Goal: Task Accomplishment & Management: Complete application form

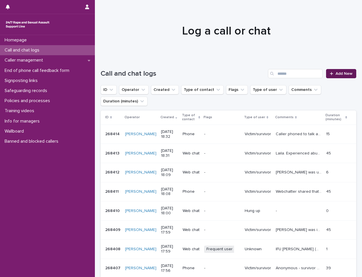
click at [332, 71] on link "Add New" at bounding box center [341, 73] width 30 height 9
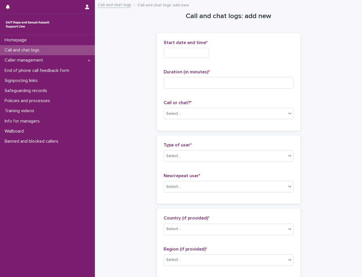
click at [187, 52] on input "text" at bounding box center [185, 53] width 45 height 10
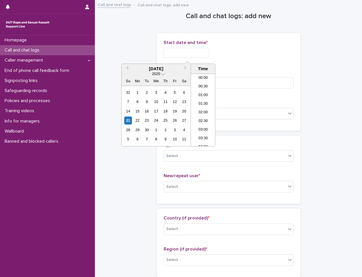
scroll to position [287, 0]
click at [201, 109] on li "18:30" at bounding box center [203, 109] width 24 height 9
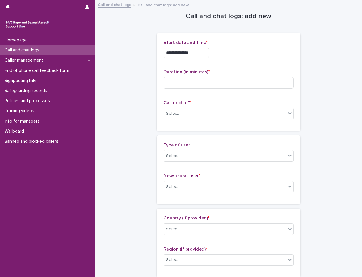
click at [194, 56] on input "**********" at bounding box center [185, 53] width 45 height 10
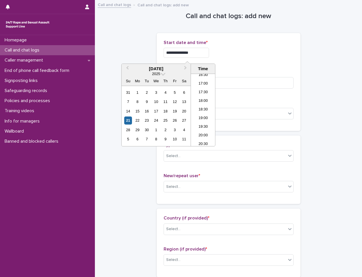
type input "**********"
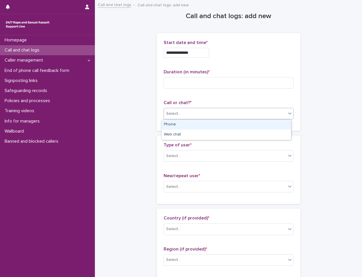
click at [179, 118] on div "Select..." at bounding box center [228, 113] width 130 height 11
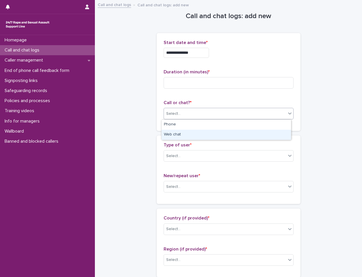
click at [176, 134] on div "Web chat" at bounding box center [225, 135] width 129 height 10
click at [176, 154] on div "Select..." at bounding box center [173, 156] width 14 height 6
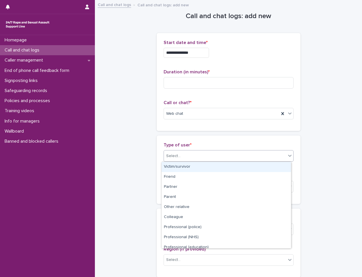
click at [189, 167] on div "Victim/survivor" at bounding box center [225, 167] width 129 height 10
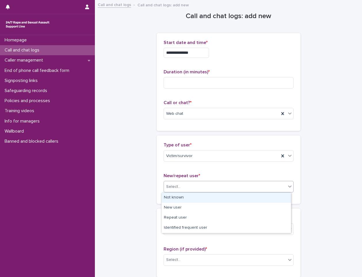
click at [181, 187] on div "Select..." at bounding box center [225, 186] width 122 height 9
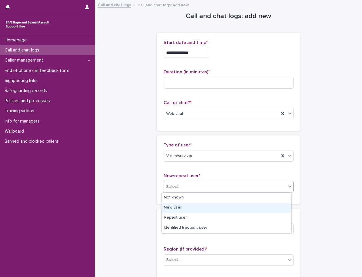
click at [177, 205] on div "New user" at bounding box center [225, 208] width 129 height 10
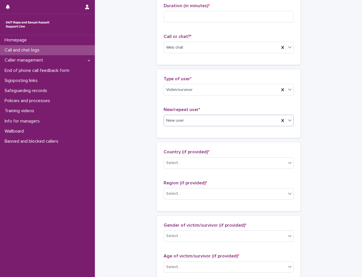
scroll to position [86, 0]
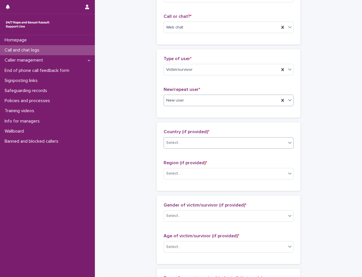
click at [191, 140] on div "Select..." at bounding box center [225, 142] width 122 height 9
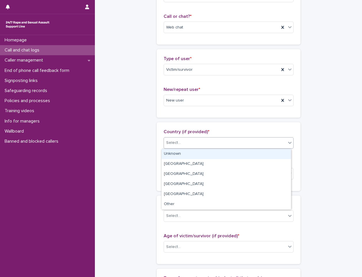
click at [178, 153] on div "Unknown" at bounding box center [225, 154] width 129 height 10
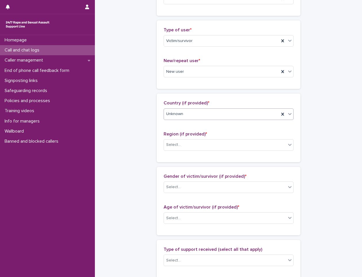
scroll to position [144, 0]
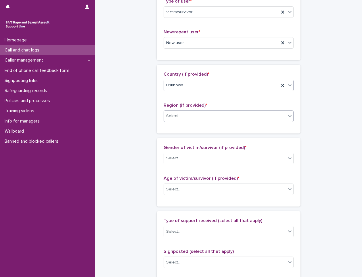
click at [199, 113] on div "Select..." at bounding box center [225, 115] width 122 height 9
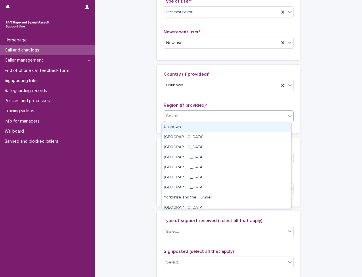
click at [186, 129] on div "Unknown" at bounding box center [225, 127] width 129 height 10
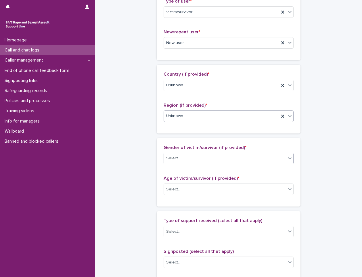
click at [188, 157] on div "Select..." at bounding box center [225, 157] width 122 height 9
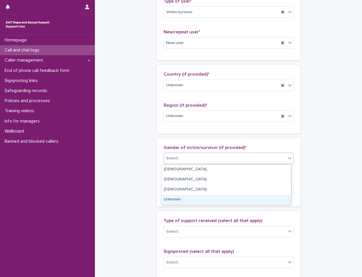
click at [174, 198] on div "Unknown" at bounding box center [225, 200] width 129 height 10
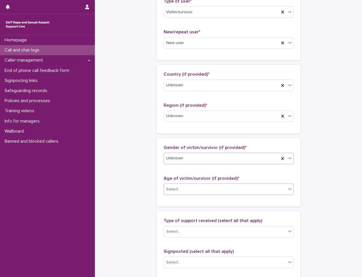
click at [180, 184] on div "Select..." at bounding box center [225, 188] width 122 height 9
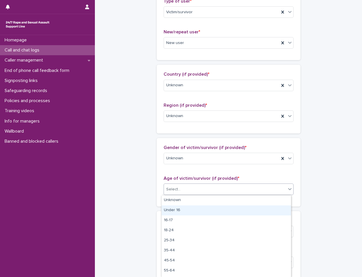
click at [176, 209] on div "Under 16" at bounding box center [225, 210] width 129 height 10
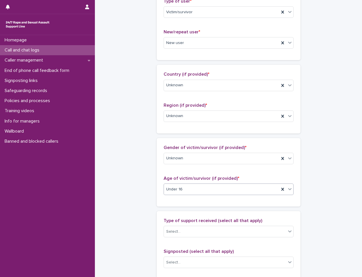
scroll to position [230, 0]
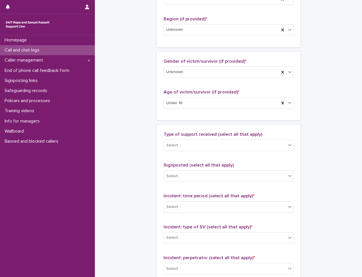
click at [182, 138] on div "Type of support received (select all that apply) Select..." at bounding box center [228, 144] width 130 height 24
click at [181, 146] on div "Select..." at bounding box center [225, 144] width 122 height 9
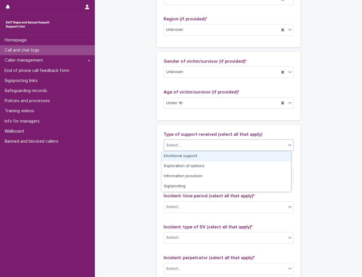
click at [184, 157] on div "Emotional support" at bounding box center [225, 156] width 129 height 10
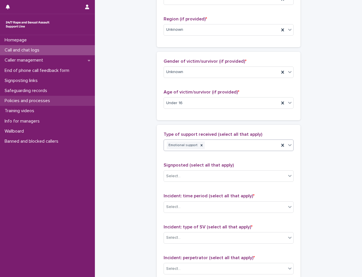
click at [34, 101] on p "Policies and processes" at bounding box center [28, 100] width 52 height 5
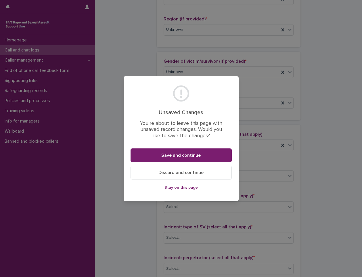
click at [167, 174] on span "Discard and continue" at bounding box center [180, 172] width 45 height 5
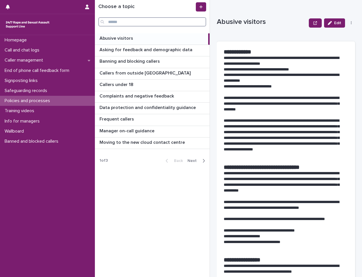
click at [143, 22] on input "Search" at bounding box center [152, 21] width 108 height 9
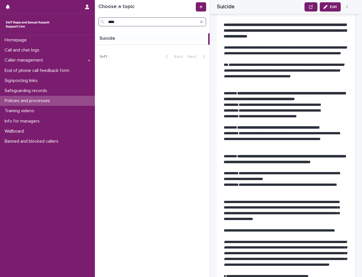
scroll to position [402, 0]
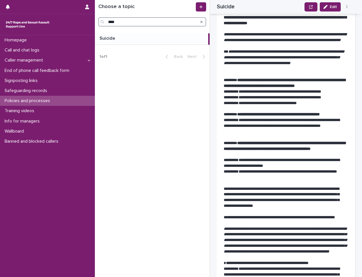
type input "****"
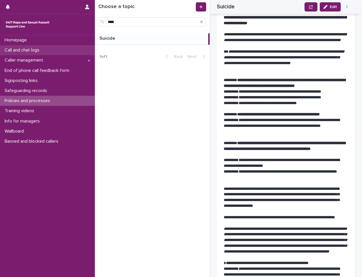
click at [45, 49] on div "Call and chat logs" at bounding box center [47, 50] width 95 height 10
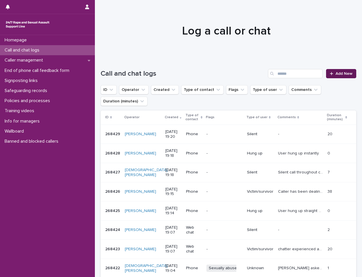
click at [330, 75] on icon at bounding box center [331, 74] width 3 height 4
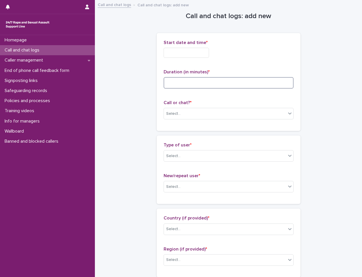
click at [172, 85] on input at bounding box center [228, 82] width 130 height 11
type input "**"
drag, startPoint x: 175, startPoint y: 54, endPoint x: 166, endPoint y: 59, distance: 9.7
click at [175, 54] on input "text" at bounding box center [185, 53] width 45 height 10
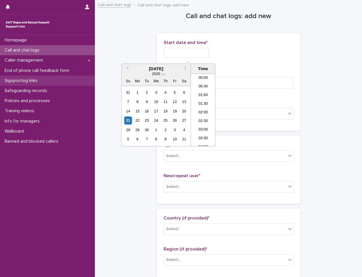
scroll to position [296, 0]
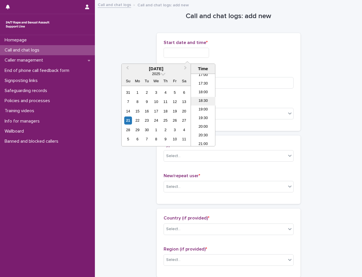
click at [204, 99] on li "18:30" at bounding box center [203, 101] width 24 height 9
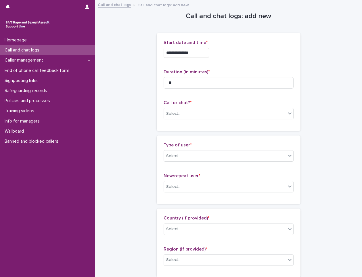
click at [198, 55] on input "**********" at bounding box center [185, 53] width 45 height 10
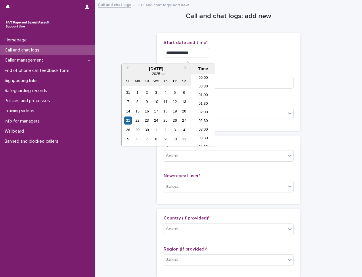
scroll to position [287, 0]
type input "**********"
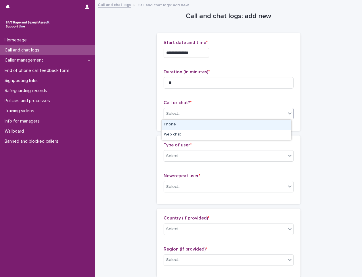
click at [179, 112] on div "Select..." at bounding box center [225, 113] width 122 height 9
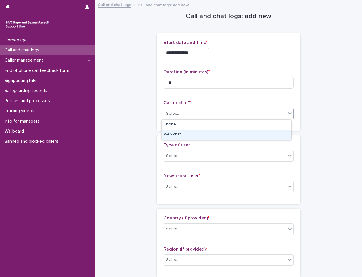
click at [178, 134] on div "Web chat" at bounding box center [225, 135] width 129 height 10
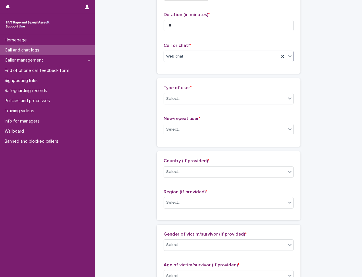
scroll to position [57, 0]
click at [185, 97] on div "Select..." at bounding box center [225, 98] width 122 height 9
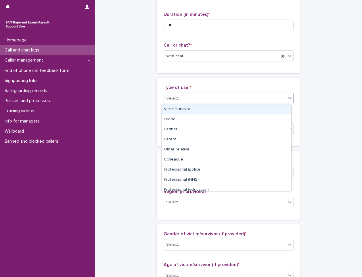
click at [186, 112] on div "Victim/survivor" at bounding box center [225, 109] width 129 height 10
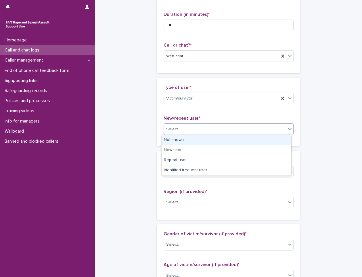
click at [186, 130] on div "Select..." at bounding box center [225, 128] width 122 height 9
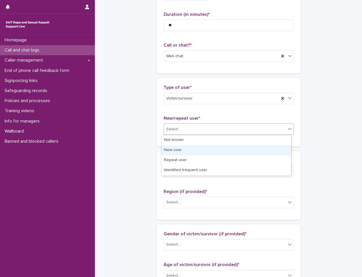
click at [177, 153] on div "New user" at bounding box center [225, 150] width 129 height 10
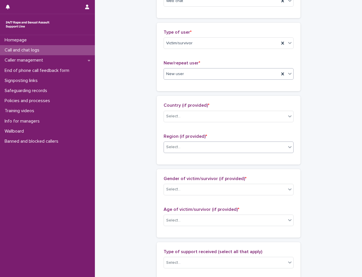
scroll to position [115, 0]
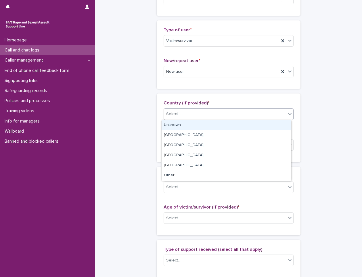
click at [186, 116] on div "Select..." at bounding box center [225, 113] width 122 height 9
click at [182, 124] on div "Unknown" at bounding box center [225, 125] width 129 height 10
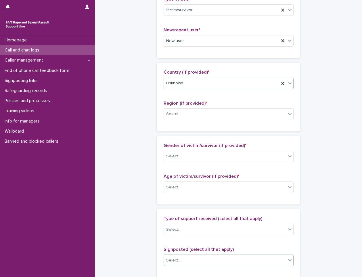
scroll to position [144, 0]
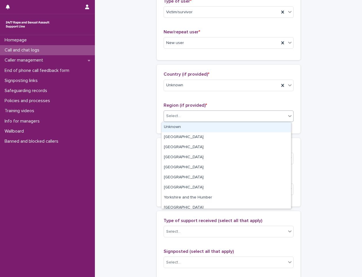
click at [189, 116] on div "Select..." at bounding box center [225, 115] width 122 height 9
click at [183, 129] on div "Unknown" at bounding box center [225, 127] width 129 height 10
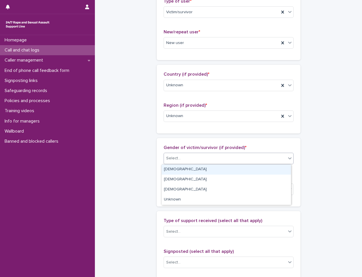
drag, startPoint x: 184, startPoint y: 156, endPoint x: 185, endPoint y: 163, distance: 7.5
click at [185, 158] on div "Select..." at bounding box center [225, 157] width 122 height 9
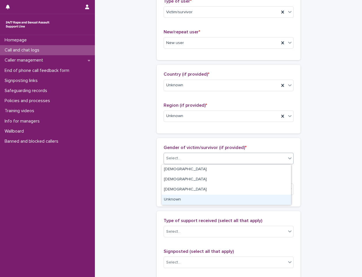
click at [180, 199] on div "Unknown" at bounding box center [225, 200] width 129 height 10
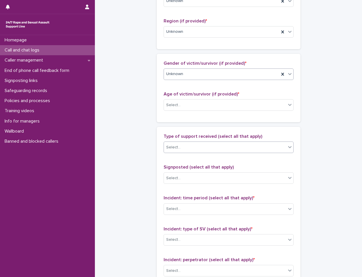
scroll to position [230, 0]
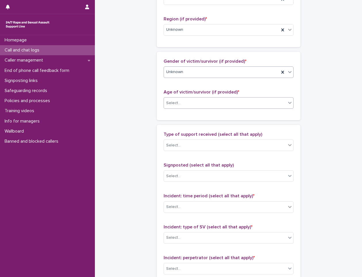
click at [196, 101] on div "Select..." at bounding box center [225, 102] width 122 height 9
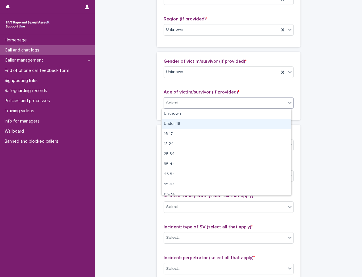
click at [180, 125] on div "Under 16" at bounding box center [225, 124] width 129 height 10
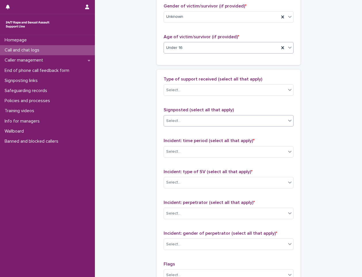
scroll to position [287, 0]
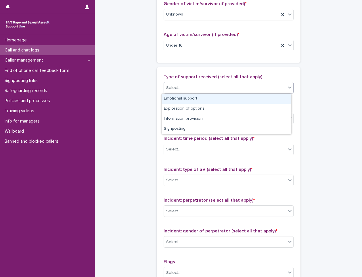
click at [188, 89] on div "Select..." at bounding box center [225, 87] width 122 height 9
click at [183, 99] on div "Emotional support" at bounding box center [225, 99] width 129 height 10
click at [236, 88] on div "Emotional support" at bounding box center [221, 88] width 115 height 10
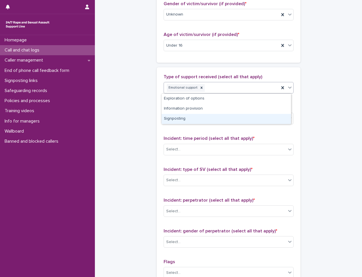
click at [185, 117] on div "Signposting" at bounding box center [225, 119] width 129 height 10
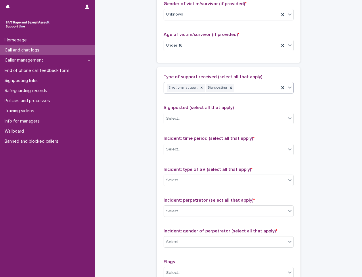
click at [242, 89] on div "Emotional support Signposting" at bounding box center [221, 88] width 115 height 10
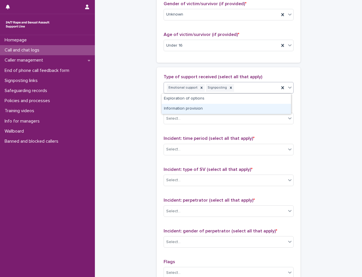
click at [198, 109] on div "Information provision" at bounding box center [225, 109] width 129 height 10
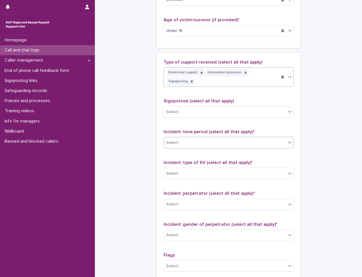
scroll to position [345, 0]
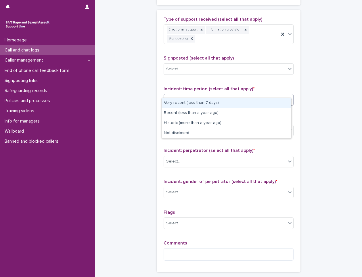
click at [194, 95] on div "Select..." at bounding box center [225, 99] width 122 height 9
click at [189, 102] on div "Very recent (less than 7 days)" at bounding box center [225, 103] width 129 height 10
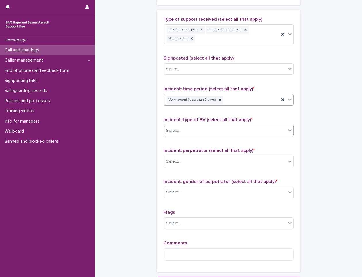
click at [182, 126] on div "Select..." at bounding box center [225, 130] width 122 height 9
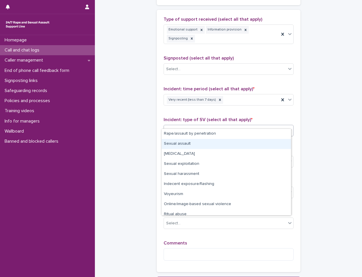
click at [186, 143] on div "Sexual assault" at bounding box center [225, 144] width 129 height 10
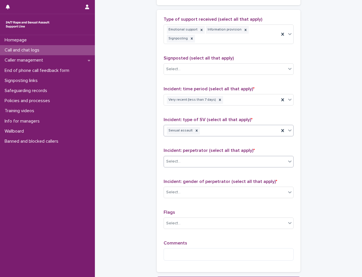
click at [187, 157] on div "Select..." at bounding box center [225, 161] width 122 height 9
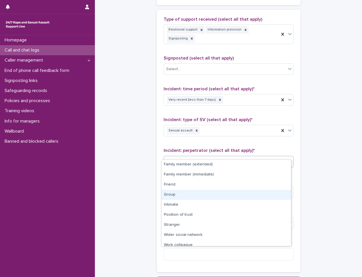
scroll to position [24, 0]
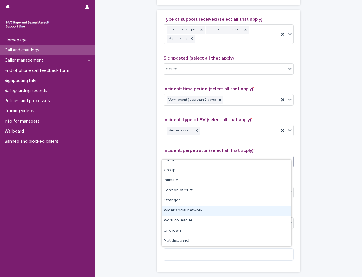
click at [200, 211] on div "Wider social network" at bounding box center [225, 210] width 129 height 10
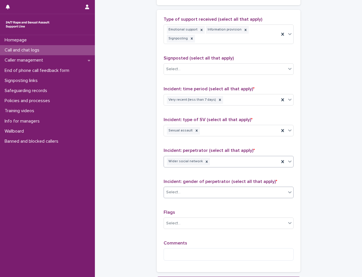
click at [206, 187] on div "Select..." at bounding box center [225, 191] width 122 height 9
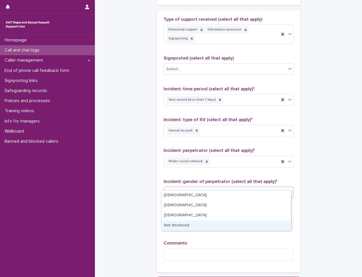
click at [176, 223] on div "Not disclosed" at bounding box center [225, 225] width 129 height 10
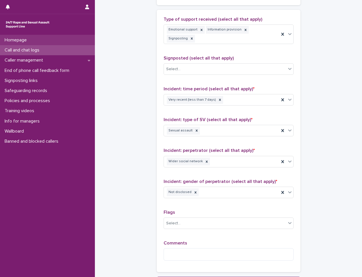
click at [41, 41] on div "Homepage" at bounding box center [47, 40] width 95 height 10
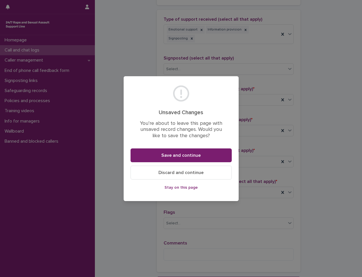
click at [187, 175] on button "Discard and continue" at bounding box center [180, 172] width 101 height 14
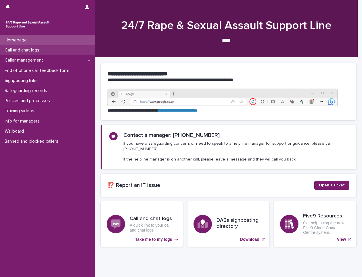
click at [37, 50] on p "Call and chat logs" at bounding box center [23, 49] width 42 height 5
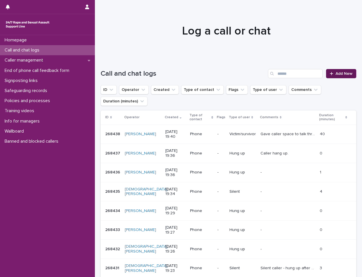
click at [335, 73] on span "Add New" at bounding box center [343, 74] width 17 height 4
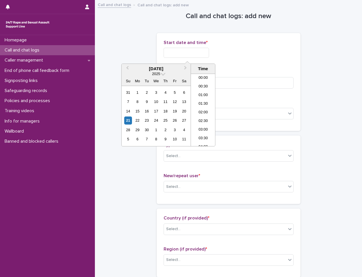
click at [179, 54] on input "text" at bounding box center [185, 53] width 45 height 10
click at [204, 90] on li "18:30" at bounding box center [203, 92] width 24 height 9
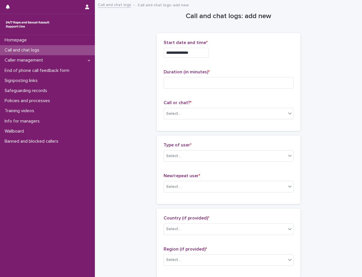
click at [204, 51] on input "**********" at bounding box center [185, 53] width 45 height 10
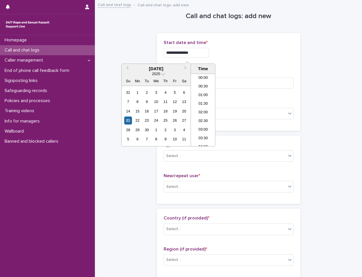
scroll to position [287, 0]
type input "**********"
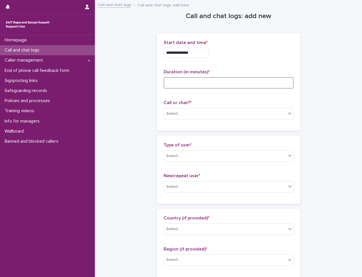
click at [179, 83] on input at bounding box center [228, 82] width 130 height 11
type input "**"
click at [196, 112] on div "Select..." at bounding box center [225, 113] width 122 height 9
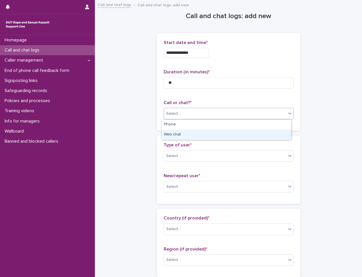
click at [177, 136] on div "Web chat" at bounding box center [225, 135] width 129 height 10
click at [177, 155] on div "Select..." at bounding box center [173, 156] width 14 height 6
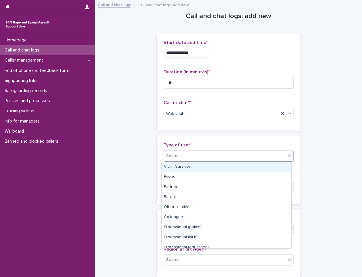
click at [189, 169] on div "Victim/survivor" at bounding box center [225, 167] width 129 height 10
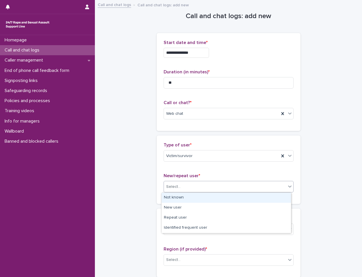
click at [181, 186] on div "Select..." at bounding box center [225, 186] width 122 height 9
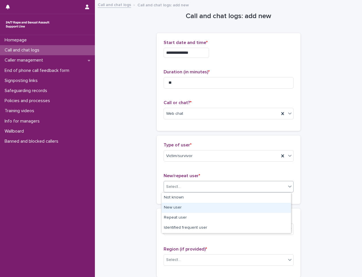
click at [178, 207] on div "New user" at bounding box center [225, 208] width 129 height 10
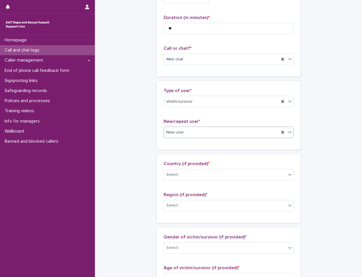
scroll to position [86, 0]
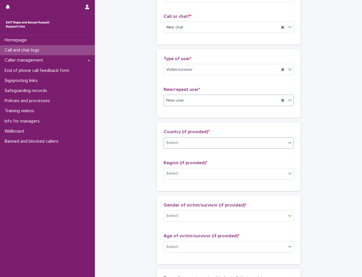
click at [184, 141] on div "Select..." at bounding box center [225, 142] width 122 height 9
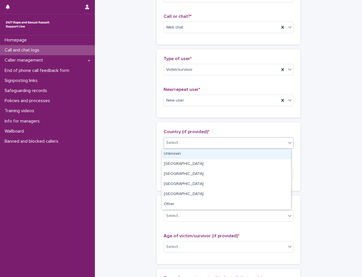
click at [177, 153] on div "Unknown" at bounding box center [225, 154] width 129 height 10
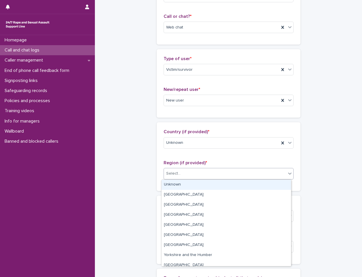
drag, startPoint x: 179, startPoint y: 175, endPoint x: 178, endPoint y: 183, distance: 8.1
click at [179, 178] on div "Select..." at bounding box center [225, 173] width 122 height 9
click at [178, 184] on div "Unknown" at bounding box center [225, 185] width 129 height 10
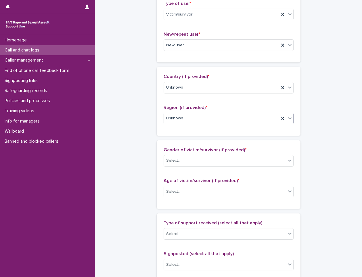
scroll to position [144, 0]
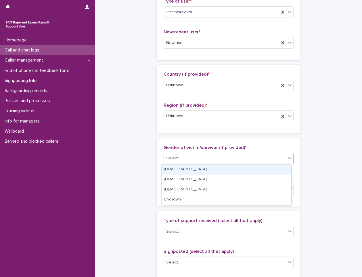
click at [186, 157] on div "Select..." at bounding box center [225, 157] width 122 height 9
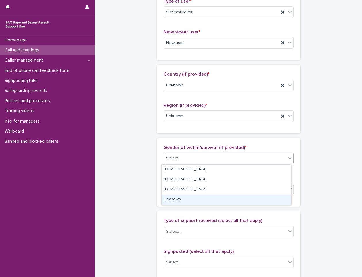
click at [180, 198] on div "Unknown" at bounding box center [225, 200] width 129 height 10
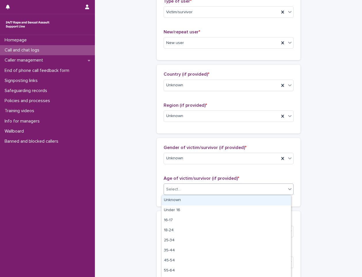
click at [186, 191] on div "Select..." at bounding box center [225, 188] width 122 height 9
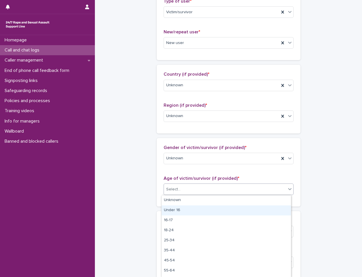
click at [177, 208] on div "Under 16" at bounding box center [225, 210] width 129 height 10
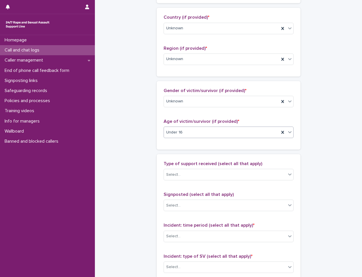
scroll to position [201, 0]
click at [174, 175] on div "Select..." at bounding box center [173, 174] width 14 height 6
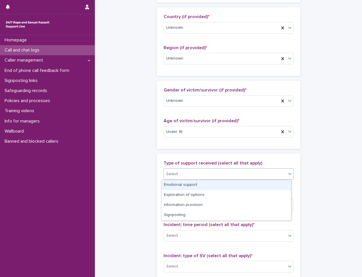
click at [180, 182] on div "Emotional support" at bounding box center [225, 185] width 129 height 10
click at [222, 173] on div "Emotional support" at bounding box center [221, 174] width 115 height 10
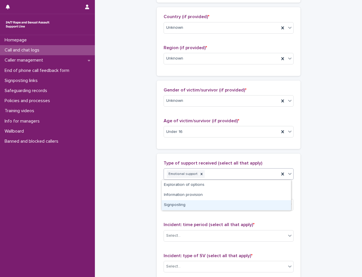
click at [189, 209] on div "Signposting" at bounding box center [225, 205] width 129 height 10
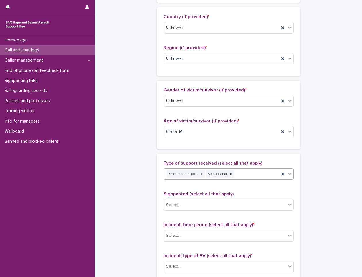
click at [233, 175] on div "Emotional support Signposting" at bounding box center [221, 174] width 115 height 10
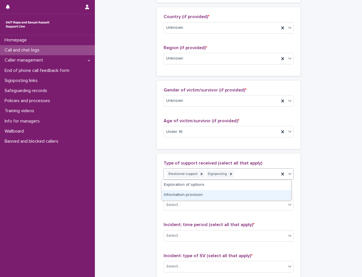
click at [189, 197] on div "Information provision" at bounding box center [225, 195] width 129 height 10
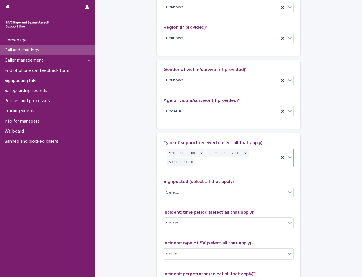
scroll to position [259, 0]
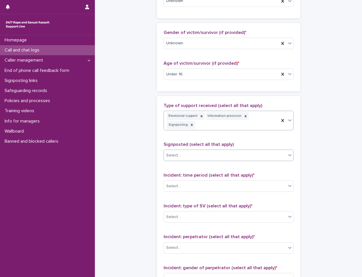
click at [192, 151] on div "Select..." at bounding box center [225, 155] width 122 height 9
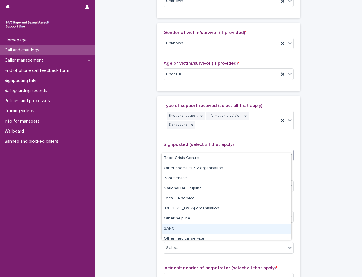
scroll to position [34, 0]
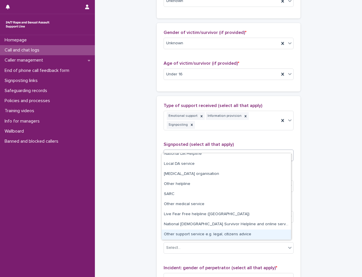
click at [186, 235] on div "Other support service e.g. legal, citizens advice" at bounding box center [225, 234] width 129 height 10
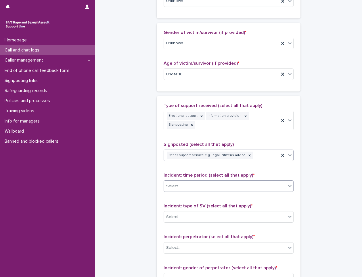
click at [186, 181] on div "Select..." at bounding box center [225, 185] width 122 height 9
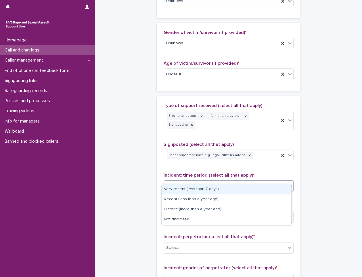
click at [192, 190] on div "Very recent (less than 7 days)" at bounding box center [225, 189] width 129 height 10
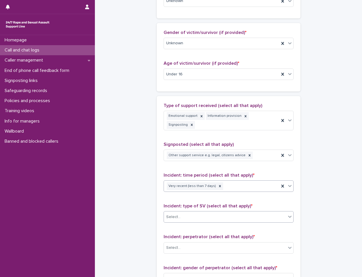
click at [191, 212] on div "Select..." at bounding box center [225, 216] width 122 height 9
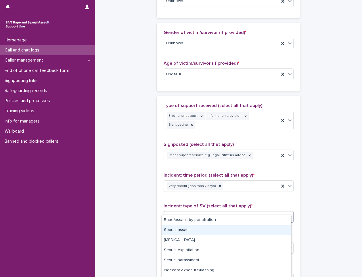
click at [196, 227] on div "Sexual assault" at bounding box center [225, 230] width 129 height 10
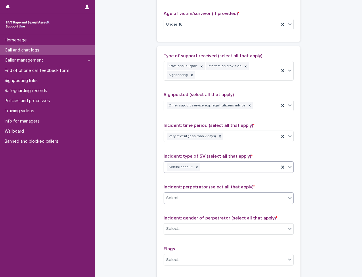
scroll to position [316, 0]
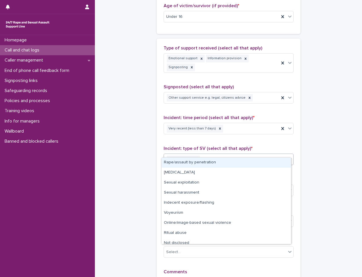
click at [230, 154] on div "Sexual assault" at bounding box center [221, 159] width 115 height 10
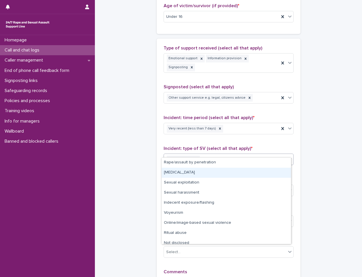
drag, startPoint x: 203, startPoint y: 167, endPoint x: 196, endPoint y: 170, distance: 7.1
click at [196, 170] on div "[MEDICAL_DATA]" at bounding box center [225, 172] width 129 height 10
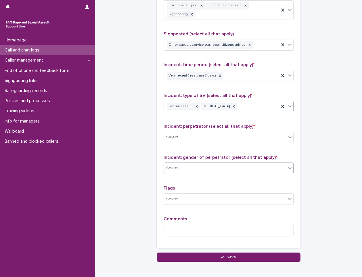
scroll to position [373, 0]
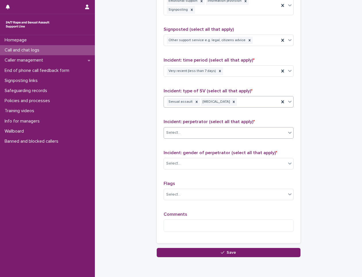
click at [213, 128] on div "Select..." at bounding box center [225, 132] width 122 height 9
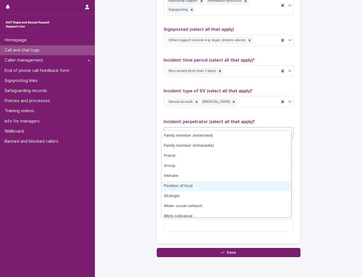
scroll to position [24, 0]
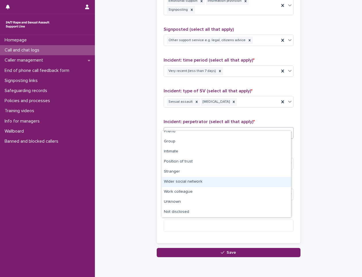
click at [201, 182] on div "Wider social network" at bounding box center [225, 182] width 129 height 10
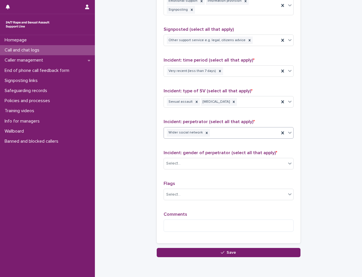
scroll to position [391, 0]
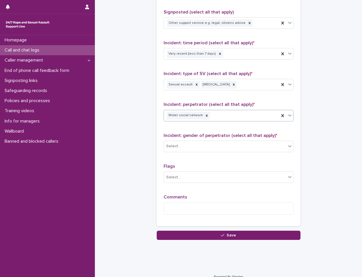
click at [220, 110] on div "Wider social network" at bounding box center [221, 115] width 115 height 10
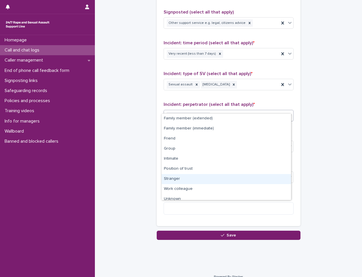
scroll to position [14, 0]
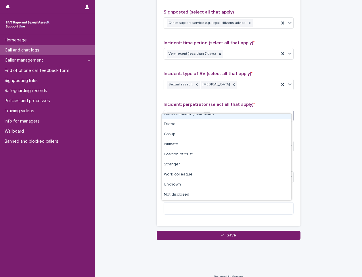
click at [205, 113] on icon at bounding box center [207, 115] width 4 height 4
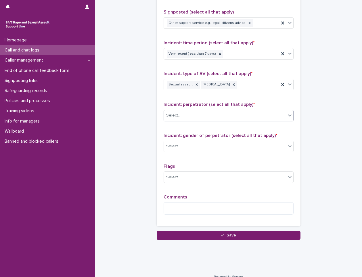
click at [207, 111] on div "Select..." at bounding box center [225, 115] width 122 height 9
click at [195, 111] on div "Select..." at bounding box center [225, 115] width 122 height 9
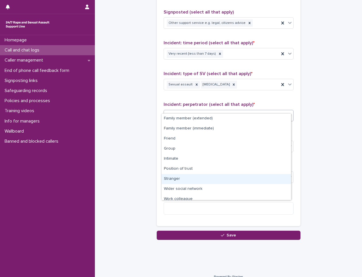
click at [180, 180] on div "Stranger" at bounding box center [225, 179] width 129 height 10
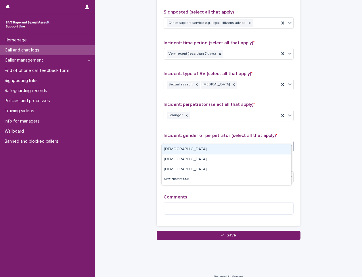
click at [192, 141] on div "Select..." at bounding box center [225, 145] width 122 height 9
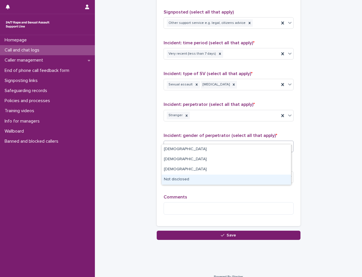
click at [178, 178] on div "Not disclosed" at bounding box center [225, 179] width 129 height 10
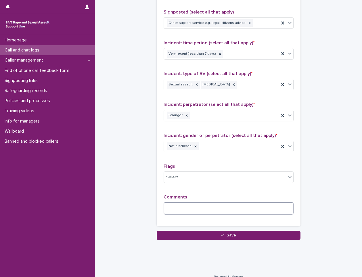
click at [173, 202] on textarea at bounding box center [228, 208] width 130 height 12
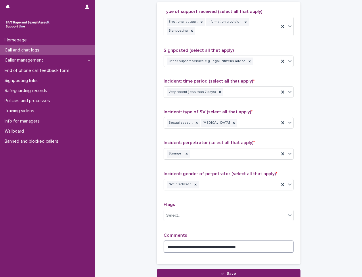
scroll to position [391, 0]
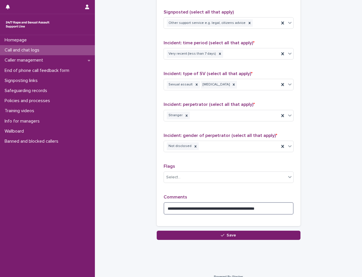
click at [177, 202] on textarea "**********" at bounding box center [228, 208] width 130 height 12
click at [282, 202] on textarea "**********" at bounding box center [228, 208] width 130 height 12
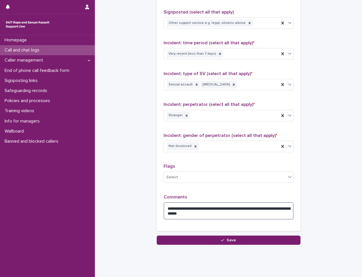
click at [187, 204] on textarea "**********" at bounding box center [228, 210] width 130 height 17
click at [213, 205] on textarea "**********" at bounding box center [228, 210] width 130 height 17
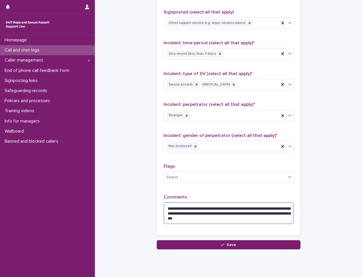
click at [210, 211] on textarea "**********" at bounding box center [228, 213] width 130 height 22
click at [237, 208] on textarea "**********" at bounding box center [228, 213] width 130 height 22
click at [280, 204] on textarea "**********" at bounding box center [228, 213] width 130 height 22
click at [239, 212] on textarea "**********" at bounding box center [228, 213] width 130 height 22
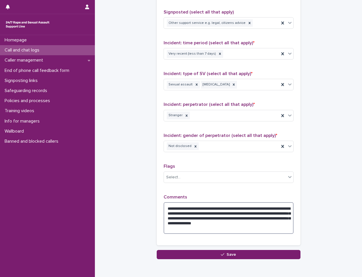
click at [183, 222] on textarea "**********" at bounding box center [228, 218] width 130 height 32
click at [208, 172] on div "Select..." at bounding box center [225, 176] width 122 height 9
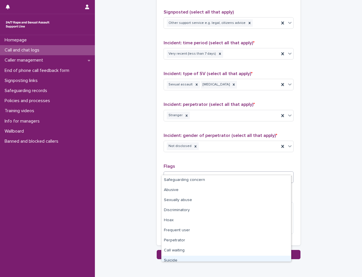
click at [175, 259] on div "Suicide" at bounding box center [225, 260] width 129 height 10
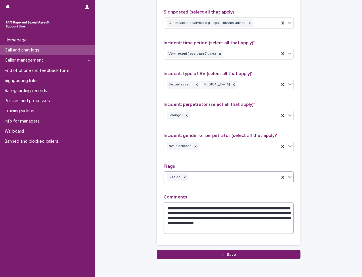
scroll to position [410, 0]
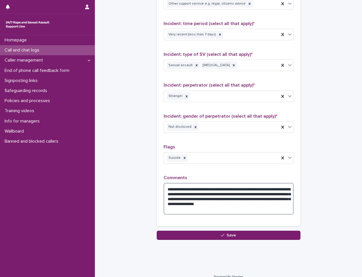
click at [182, 203] on textarea "**********" at bounding box center [228, 199] width 130 height 32
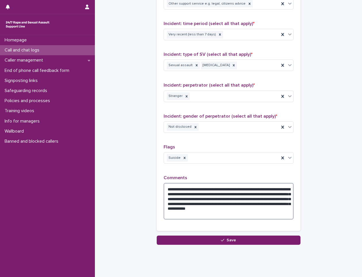
click at [210, 206] on textarea "**********" at bounding box center [228, 201] width 130 height 36
type textarea "**********"
click at [212, 206] on textarea "**********" at bounding box center [228, 201] width 130 height 36
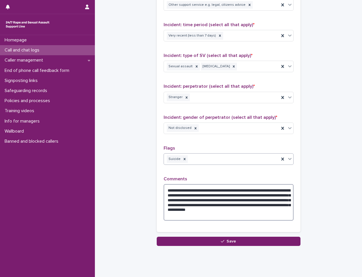
scroll to position [415, 0]
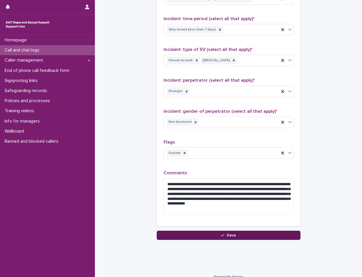
click at [221, 233] on icon "button" at bounding box center [222, 235] width 3 height 4
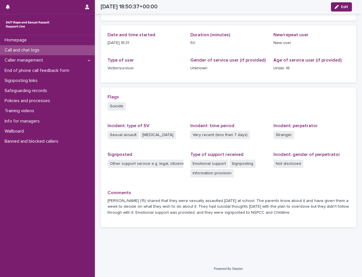
scroll to position [53, 0]
click at [34, 51] on p "Call and chat logs" at bounding box center [23, 49] width 42 height 5
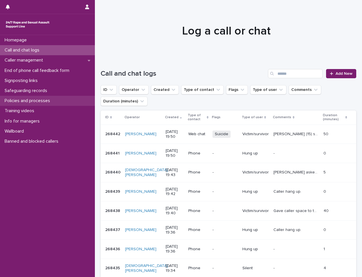
click at [33, 99] on p "Policies and processes" at bounding box center [28, 100] width 52 height 5
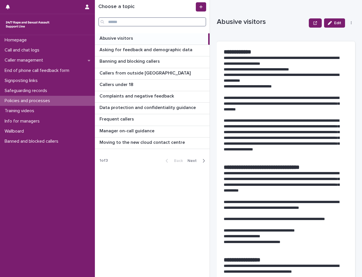
click at [121, 22] on input "Search" at bounding box center [152, 21] width 108 height 9
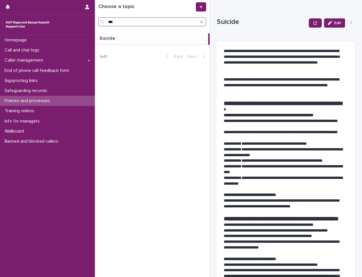
type input "***"
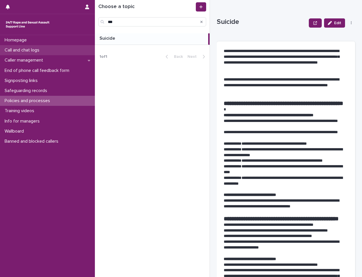
click at [36, 50] on p "Call and chat logs" at bounding box center [23, 49] width 42 height 5
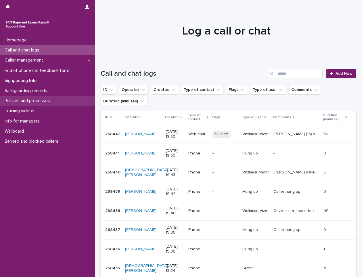
click at [19, 100] on p "Policies and processes" at bounding box center [28, 100] width 52 height 5
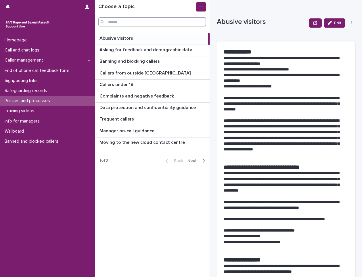
click at [118, 23] on input "Search" at bounding box center [152, 21] width 108 height 9
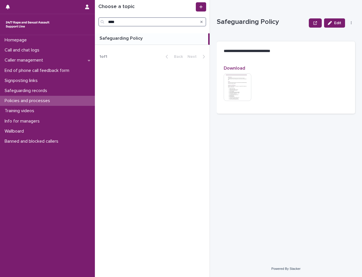
type input "****"
click at [246, 82] on img at bounding box center [238, 87] width 28 height 28
